Goal: Information Seeking & Learning: Compare options

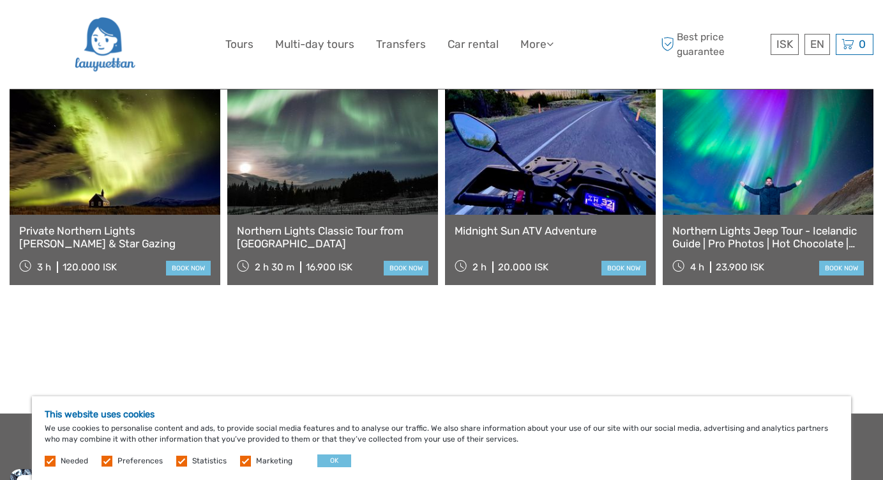
scroll to position [1139, 0]
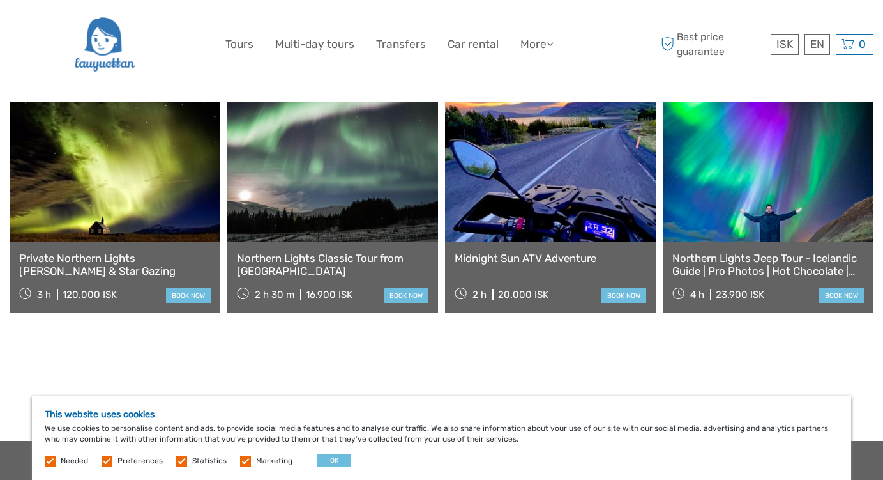
click at [745, 145] on link at bounding box center [768, 172] width 211 height 140
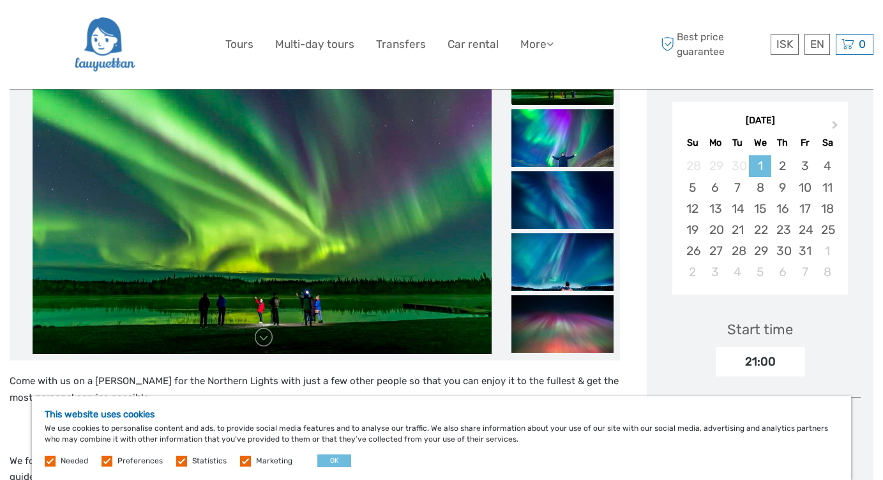
scroll to position [204, 0]
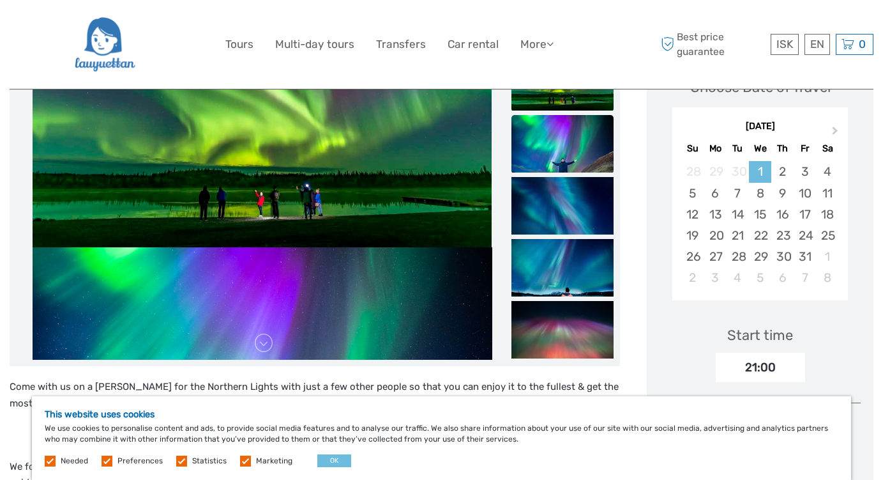
click at [559, 146] on img at bounding box center [562, 143] width 102 height 57
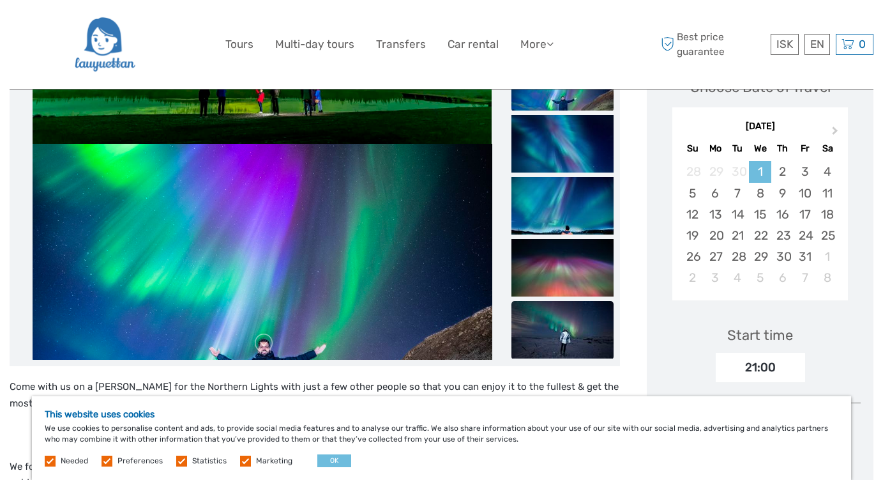
click at [536, 324] on img at bounding box center [562, 329] width 102 height 57
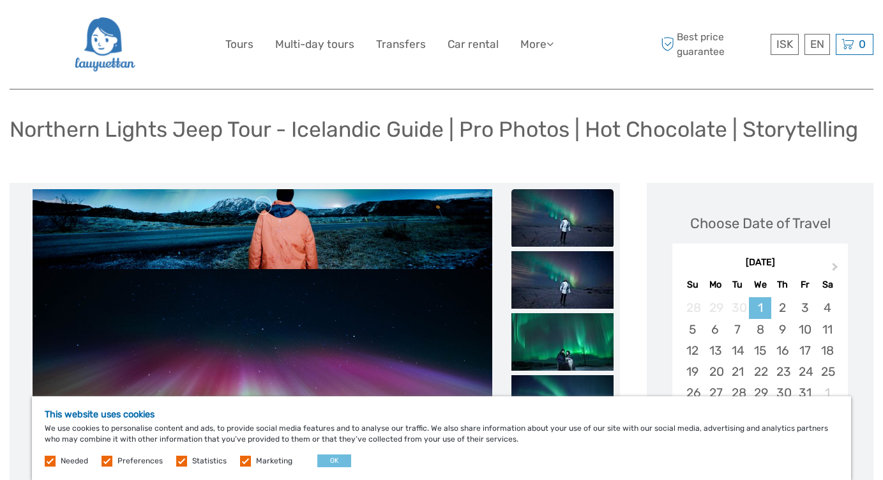
scroll to position [40, 0]
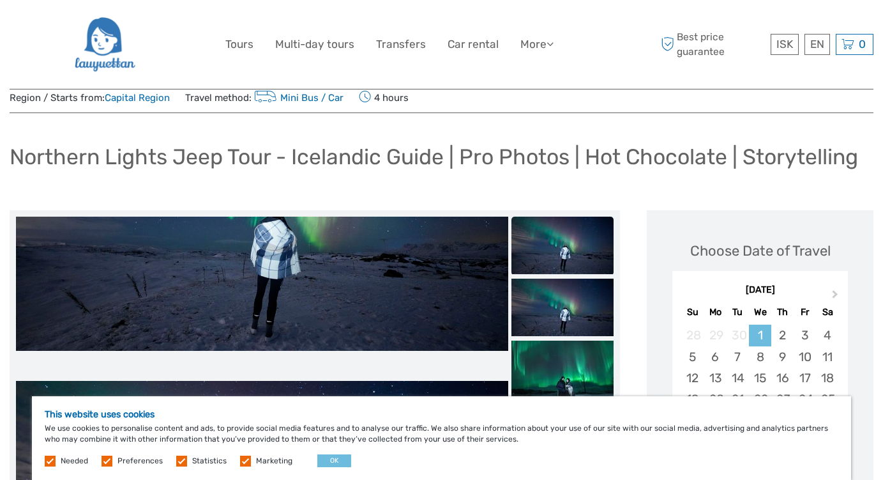
click at [547, 252] on img at bounding box center [562, 244] width 102 height 57
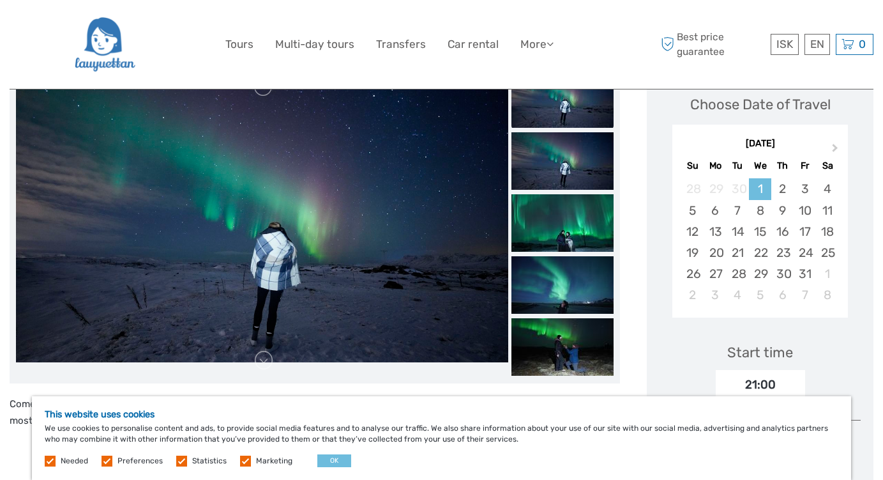
scroll to position [193, 0]
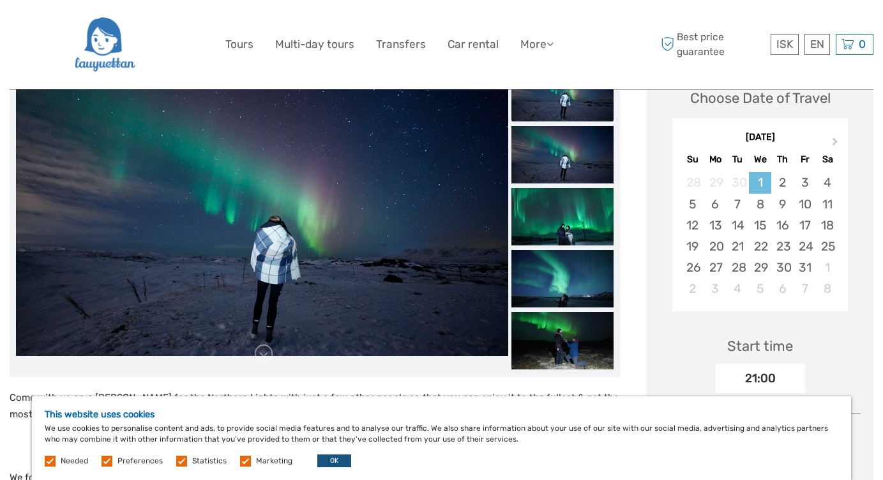
click at [338, 460] on button "OK" at bounding box center [334, 460] width 34 height 13
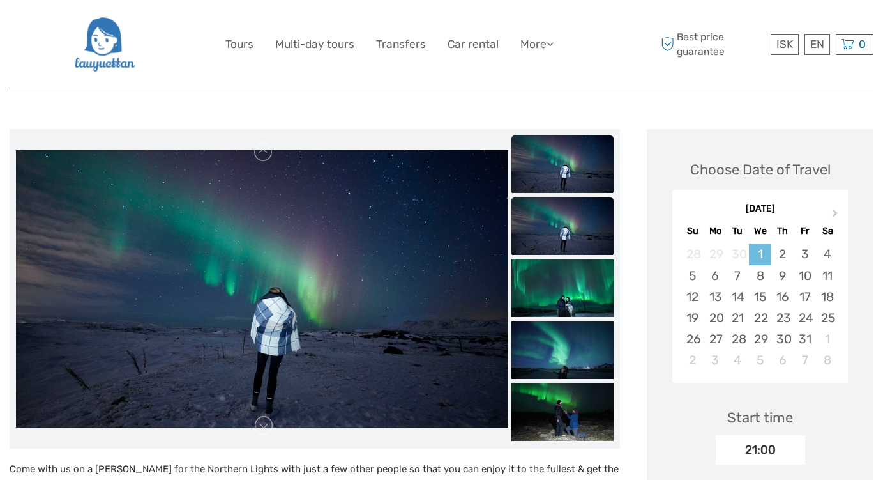
scroll to position [121, 0]
click at [553, 167] on img at bounding box center [562, 163] width 102 height 57
click at [552, 216] on img at bounding box center [562, 225] width 102 height 57
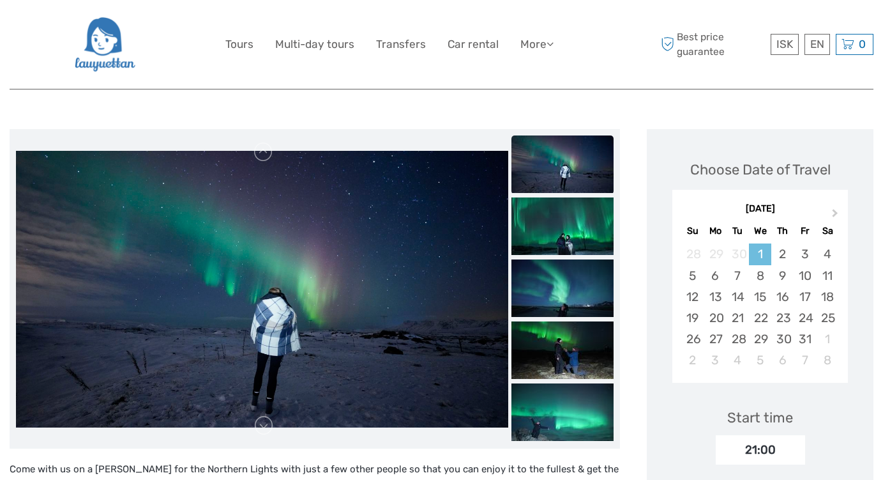
click at [556, 169] on img at bounding box center [562, 163] width 102 height 57
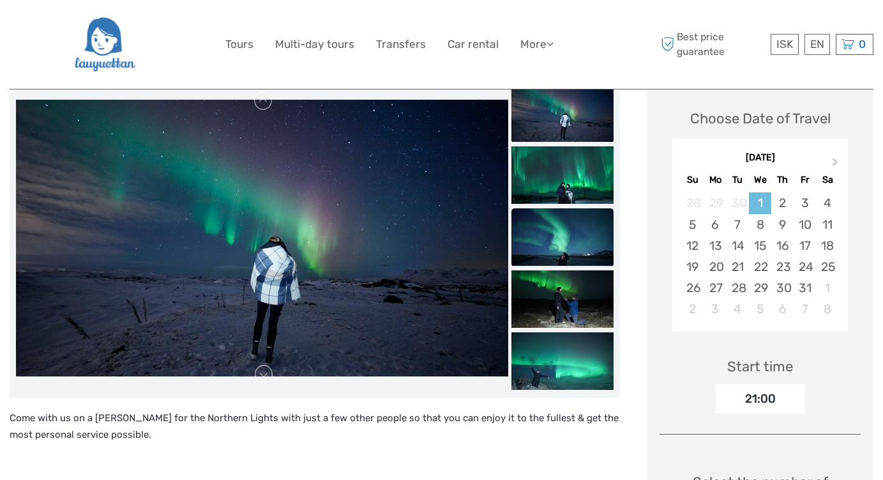
scroll to position [176, 0]
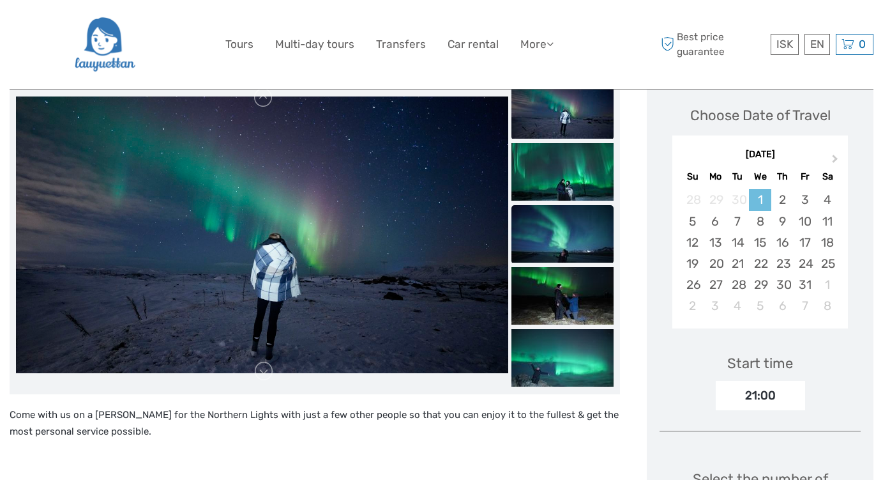
click at [562, 248] on img at bounding box center [562, 233] width 102 height 57
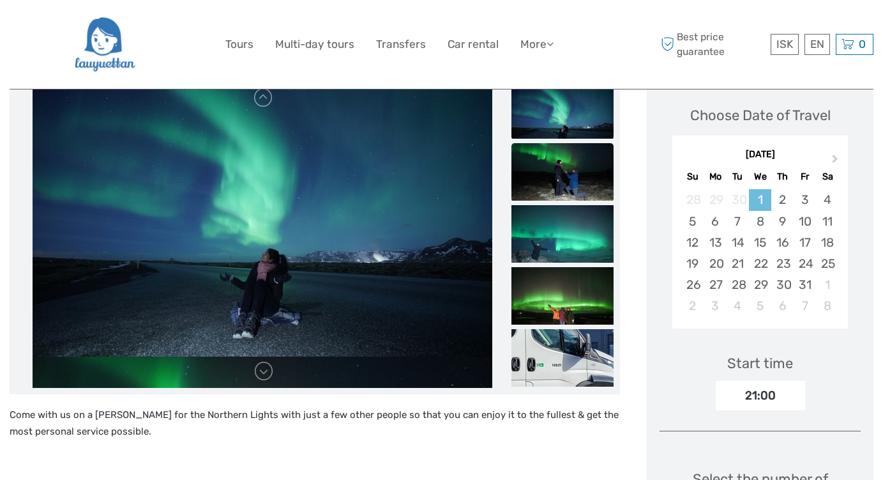
click at [545, 178] on img at bounding box center [562, 171] width 102 height 57
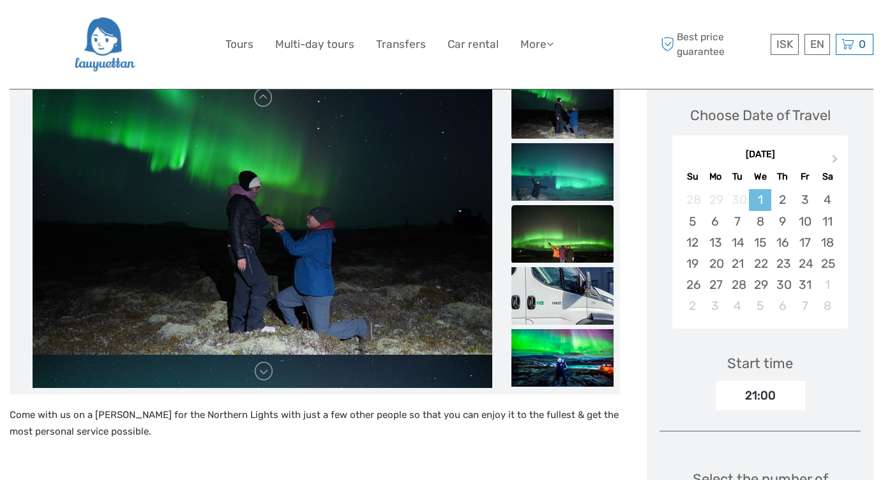
click at [561, 241] on img at bounding box center [562, 233] width 102 height 57
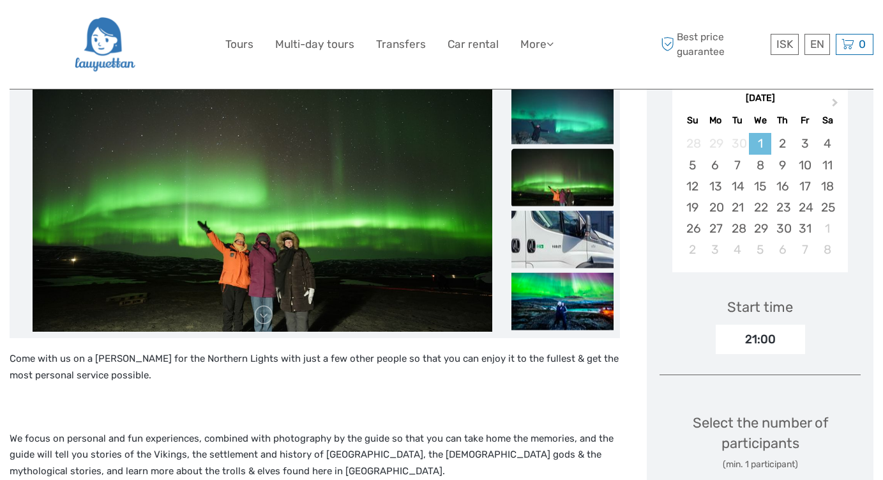
scroll to position [239, 0]
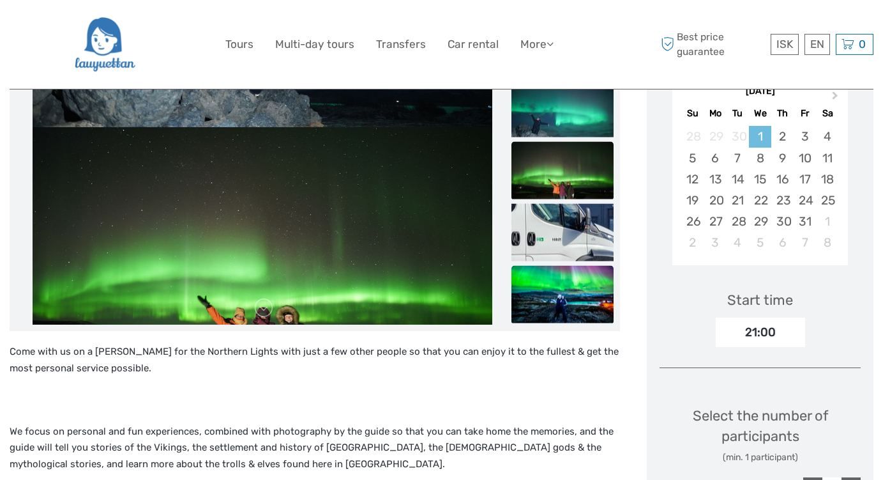
click at [567, 284] on img at bounding box center [562, 294] width 102 height 57
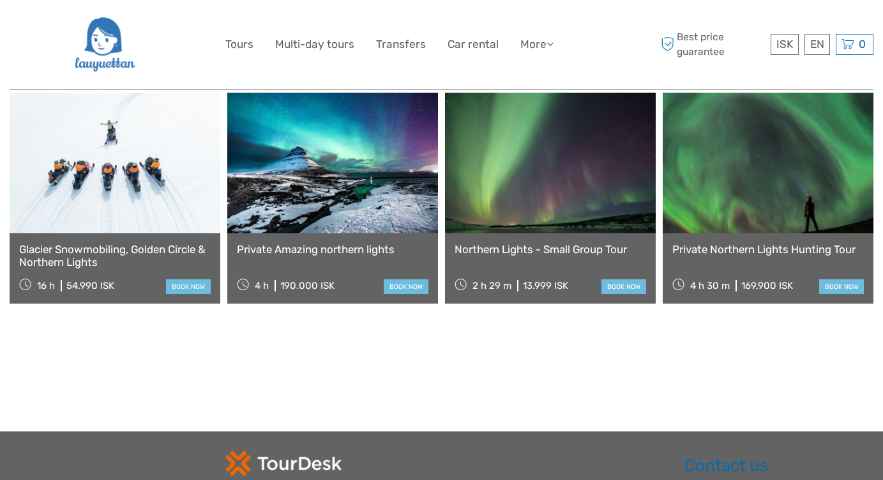
scroll to position [1404, 0]
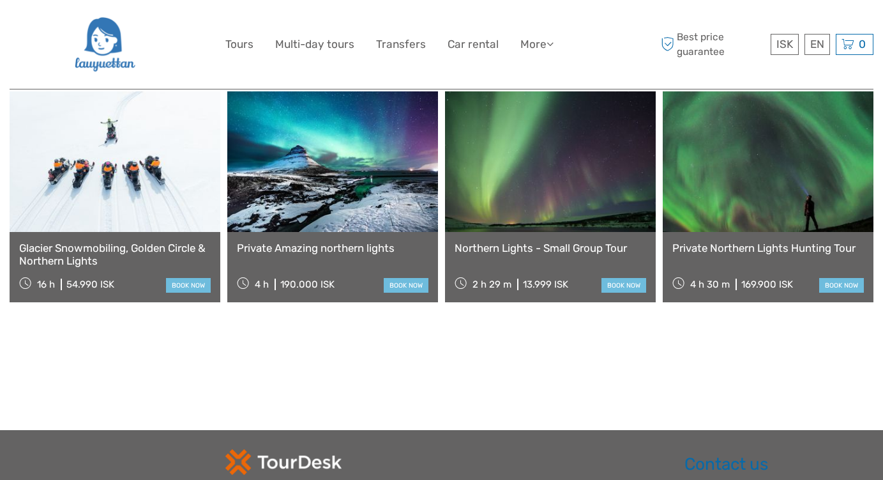
click at [733, 165] on link at bounding box center [768, 161] width 211 height 140
click at [731, 176] on link at bounding box center [768, 161] width 211 height 140
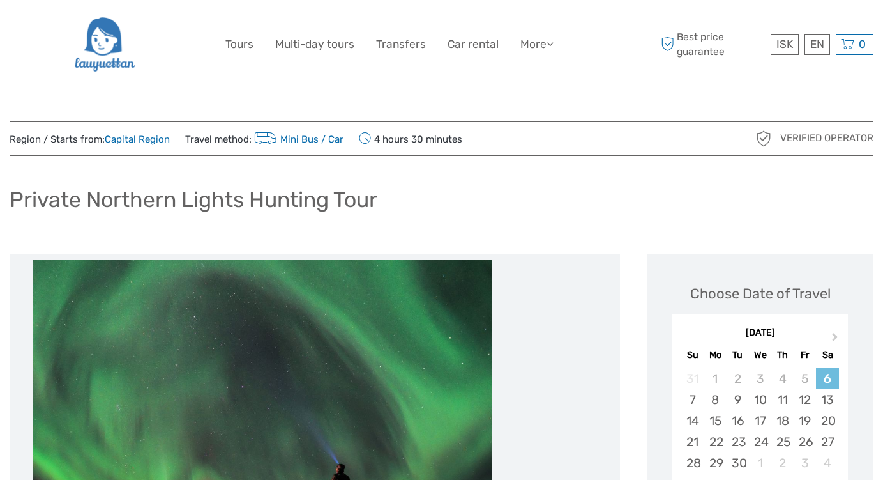
scroll to position [110, 0]
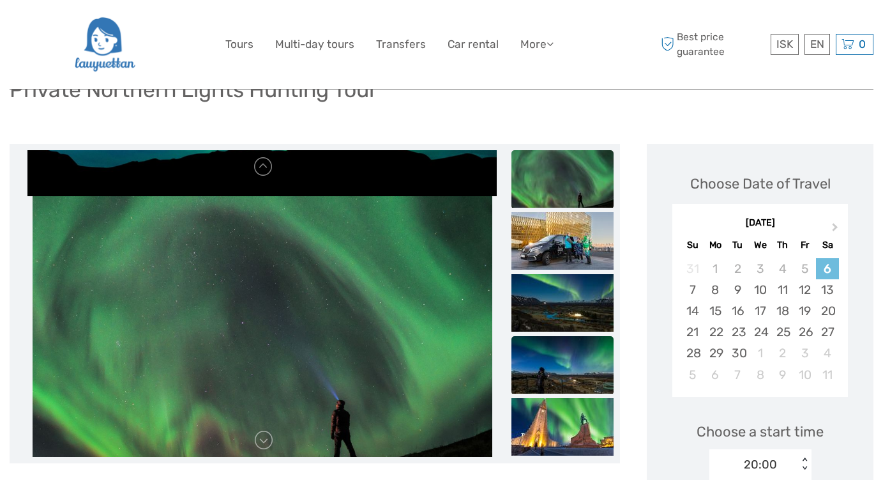
click at [557, 365] on img at bounding box center [562, 364] width 102 height 57
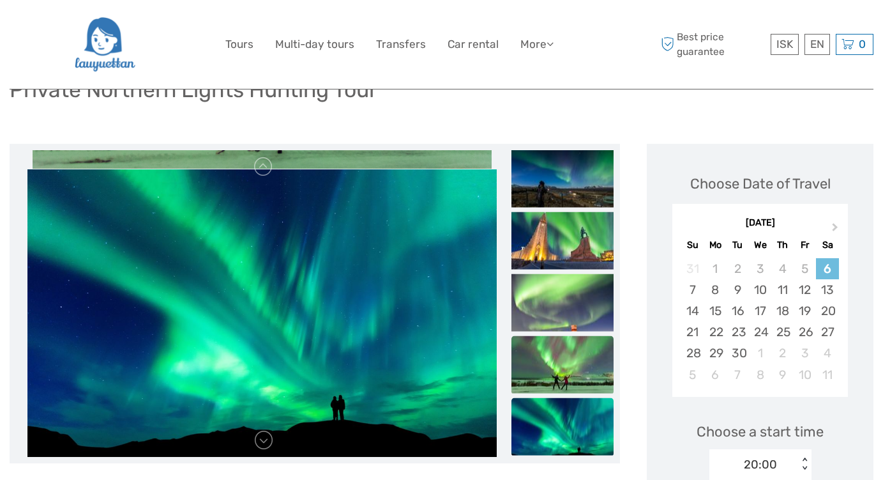
click at [547, 367] on img at bounding box center [562, 363] width 102 height 57
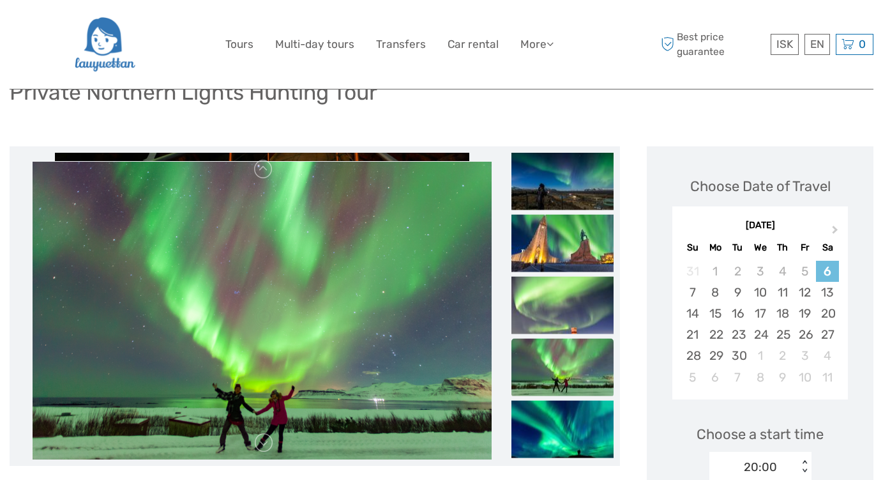
scroll to position [105, 0]
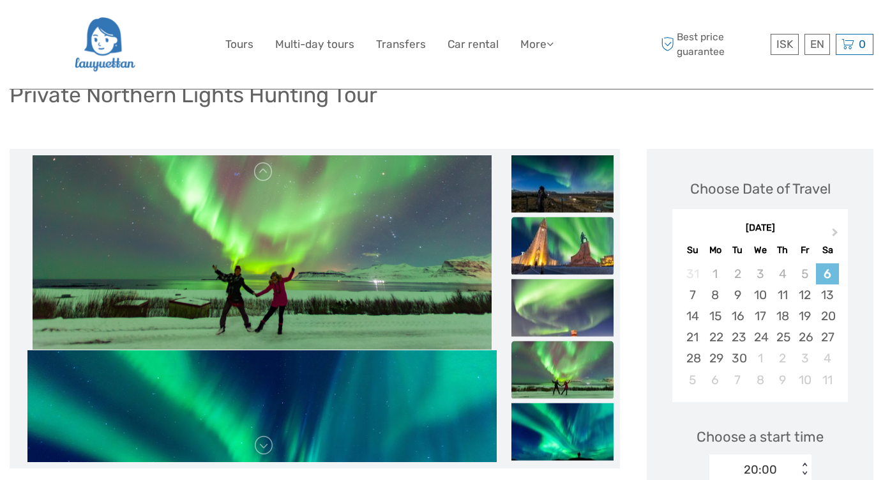
click at [581, 241] on img at bounding box center [562, 244] width 102 height 57
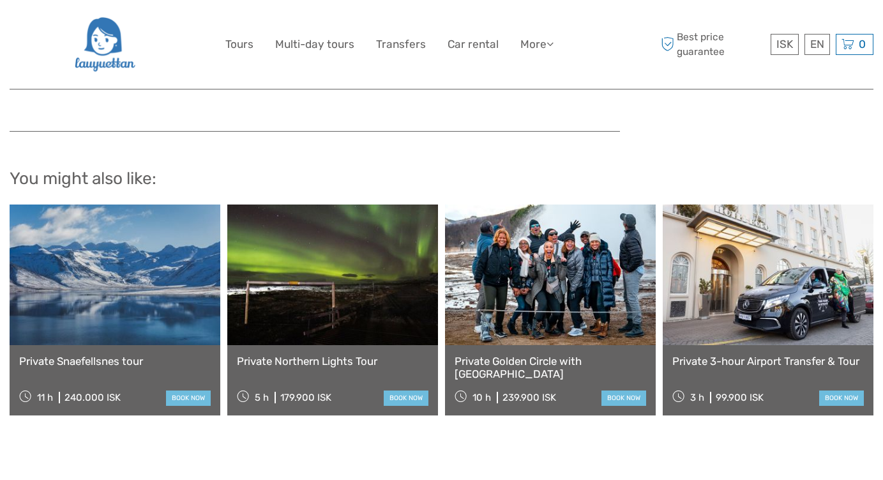
scroll to position [2157, 0]
